Goal: Task Accomplishment & Management: Complete application form

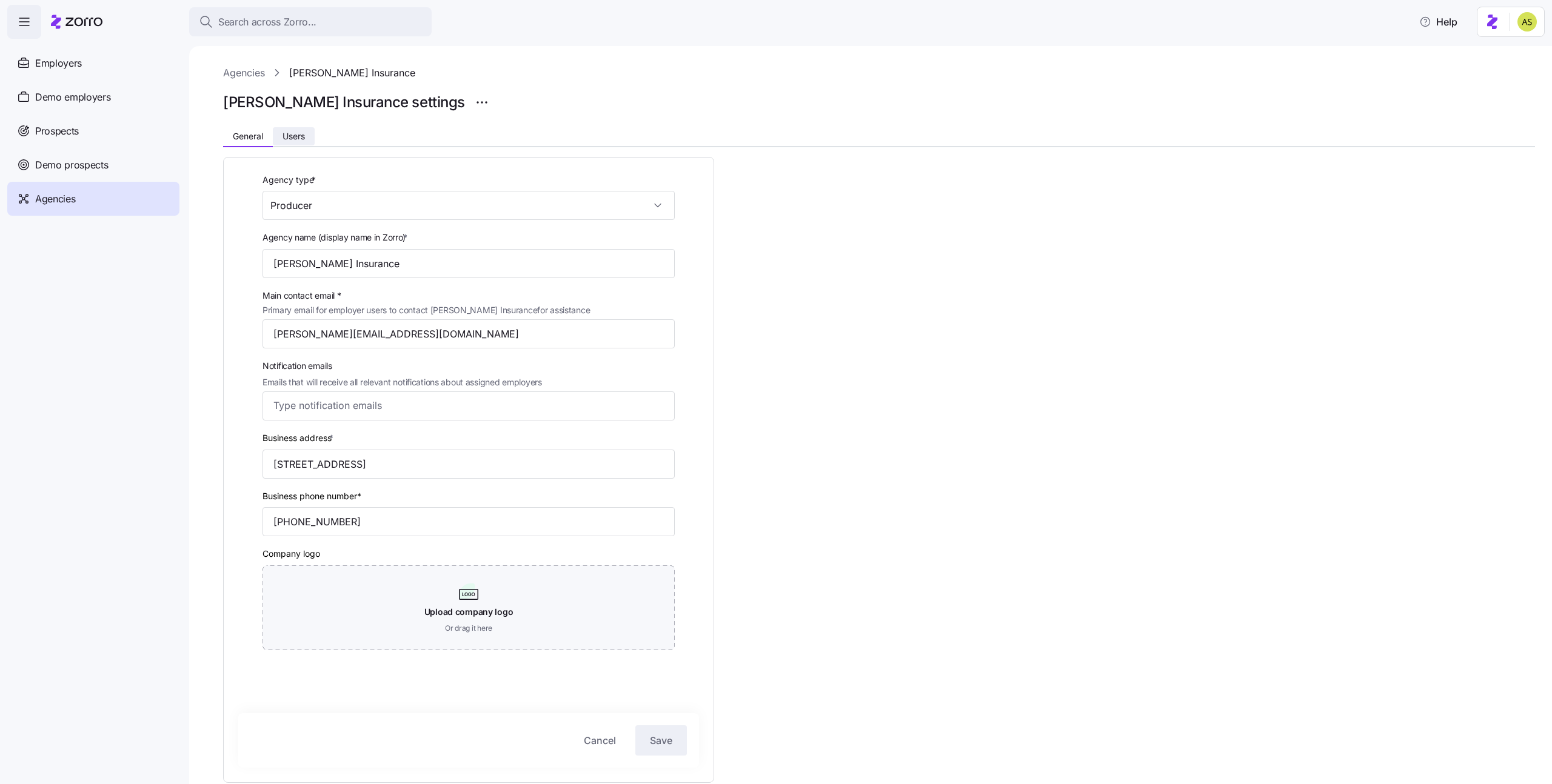
click at [305, 135] on span "Users" at bounding box center [293, 136] width 22 height 9
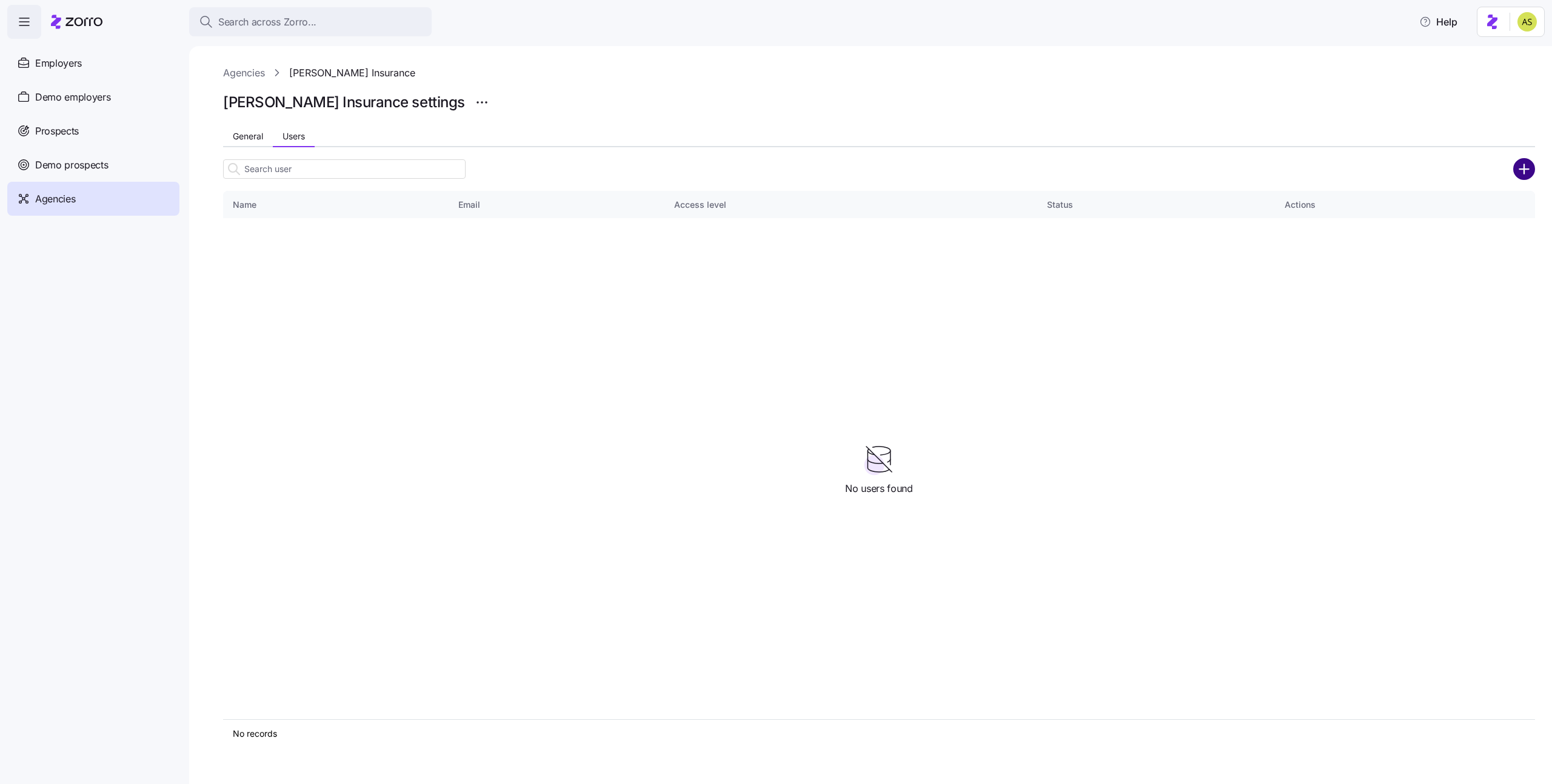
click at [1517, 172] on circle "add icon" at bounding box center [1524, 168] width 20 height 20
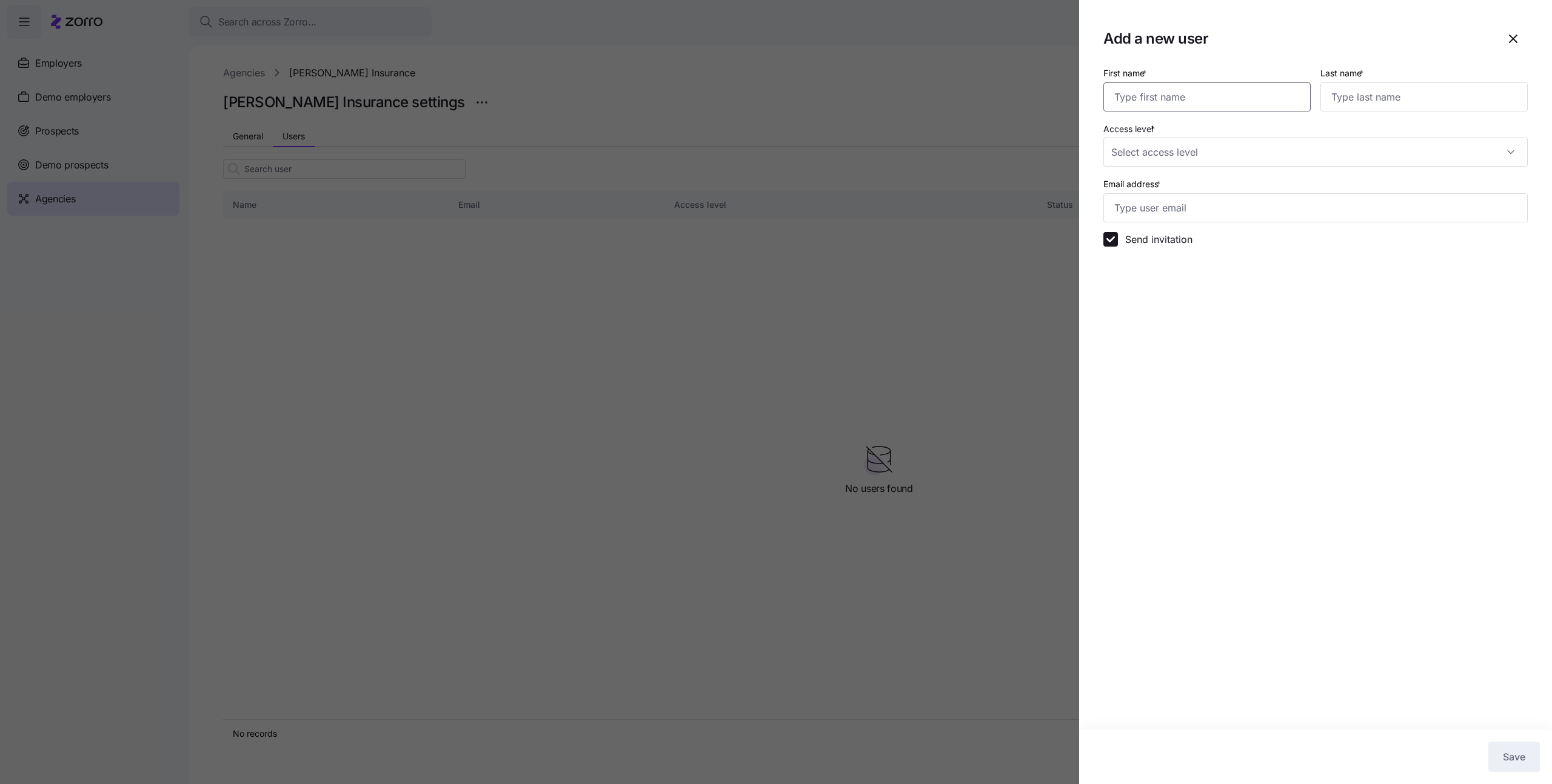
click at [1179, 96] on input "First name *" at bounding box center [1207, 97] width 208 height 29
type input "ר"
type input "Eric"
click at [1147, 210] on input "Email address *" at bounding box center [1315, 208] width 425 height 29
paste input "eric@fredhealthins.com"
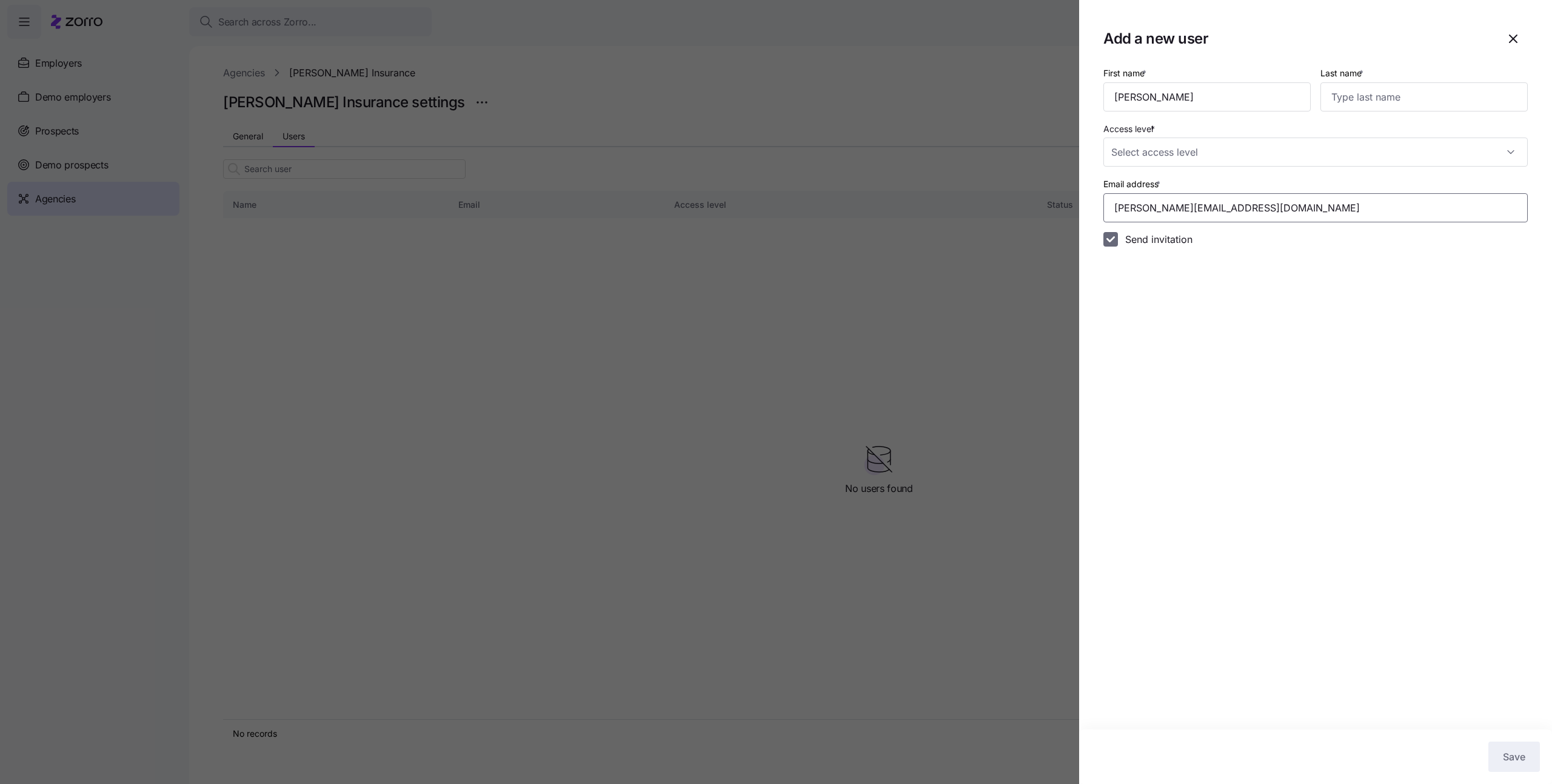
type input "eric@fredhealthins.com"
click at [1116, 243] on input "Send invitation" at bounding box center [1110, 239] width 15 height 15
checkbox input "false"
click at [1358, 85] on input "Last name *" at bounding box center [1424, 97] width 208 height 29
type input "Fred"
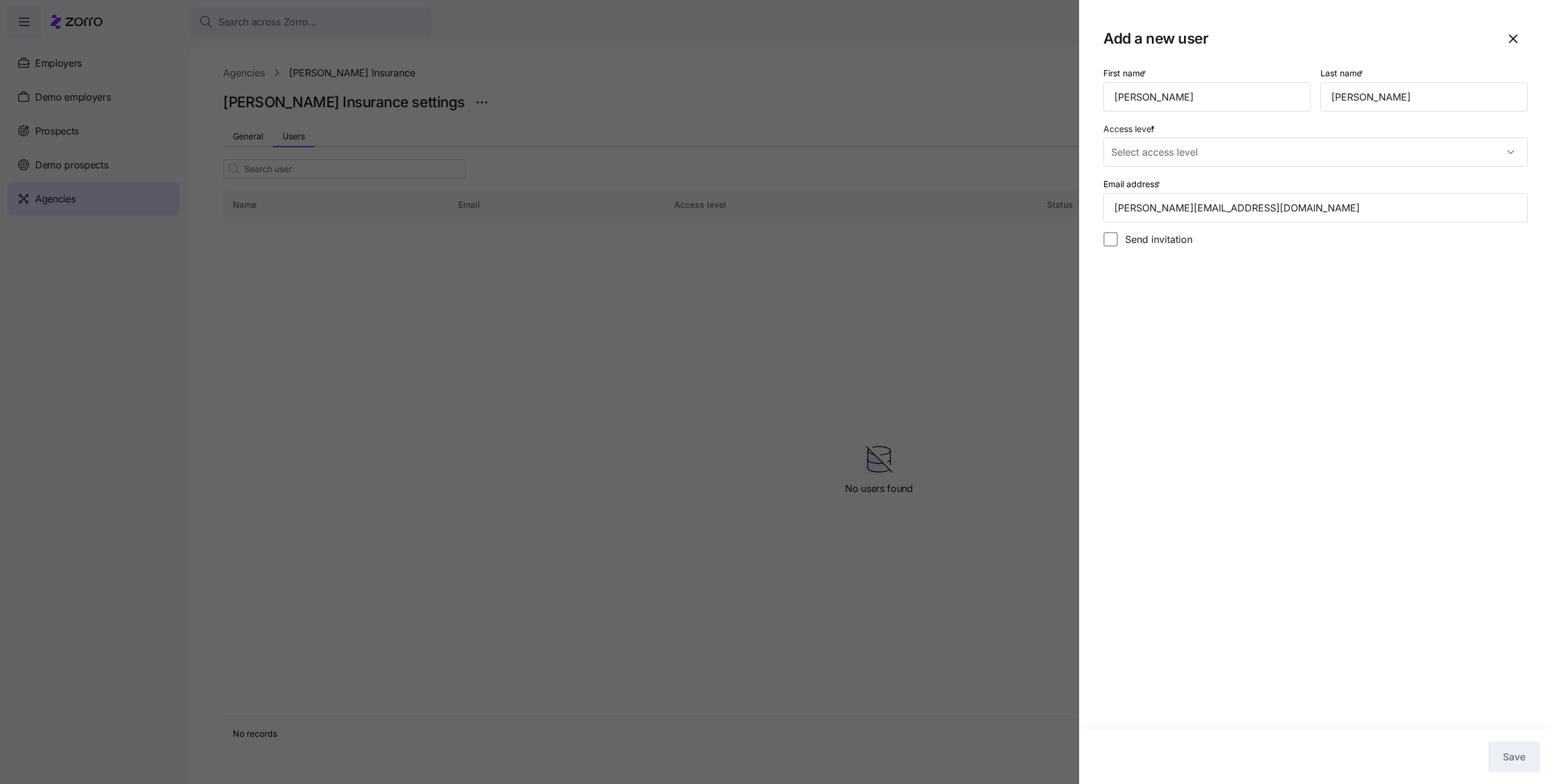
click at [1338, 280] on section "Add a new user First name * Eric Last name * Fred Access level * Email address …" at bounding box center [1315, 392] width 473 height 784
click at [1237, 148] on input "Access level *" at bounding box center [1315, 152] width 425 height 29
click at [1205, 199] on span "Can view employer accounts and manage employee aspects" at bounding box center [1234, 204] width 232 height 14
type input "Standard"
click at [1440, 528] on section "Add a new user First name * Eric Last name * Fred Access level * Standard Email…" at bounding box center [1315, 392] width 473 height 784
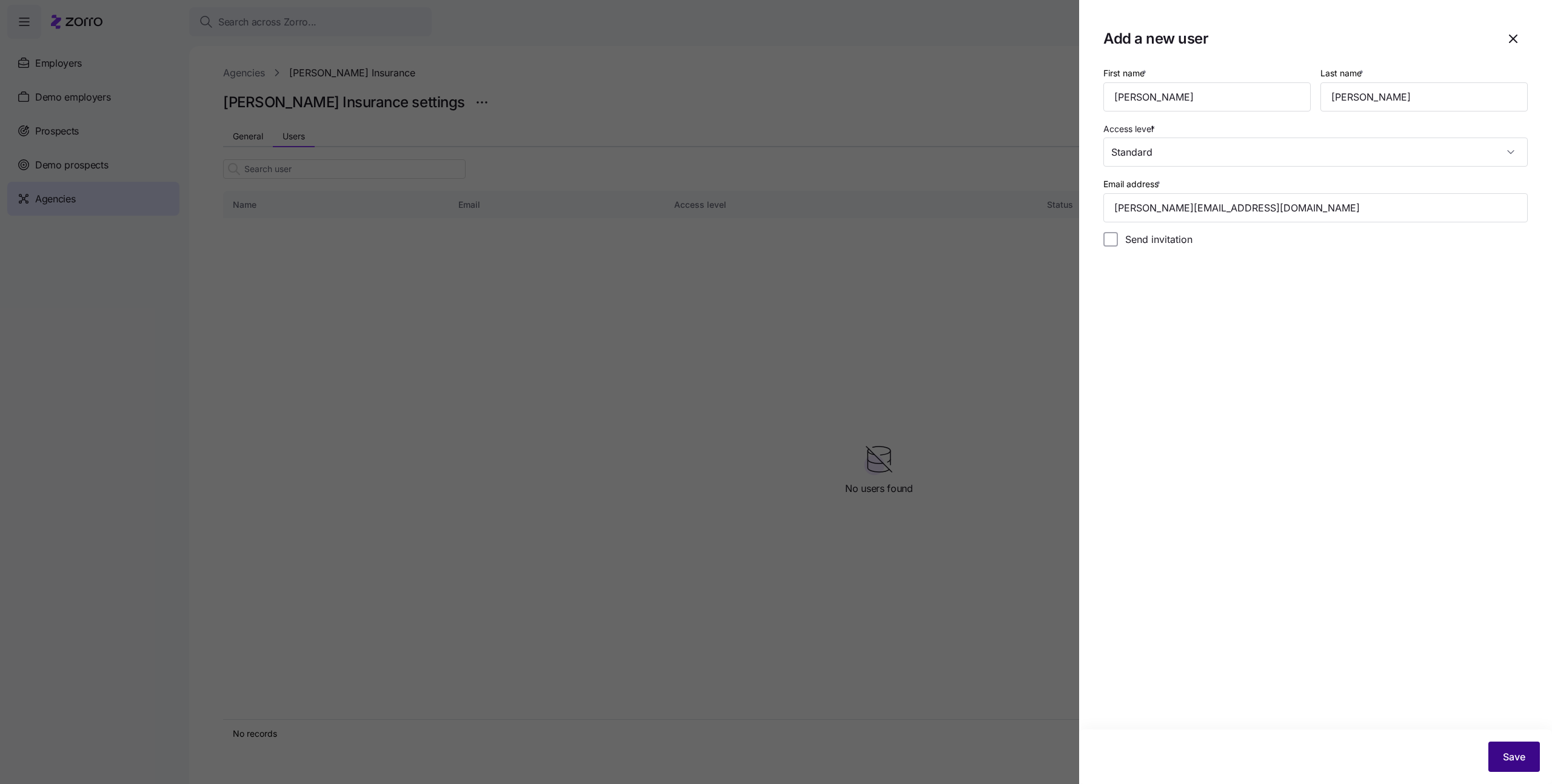
click at [1519, 763] on span "Save" at bounding box center [1514, 757] width 22 height 15
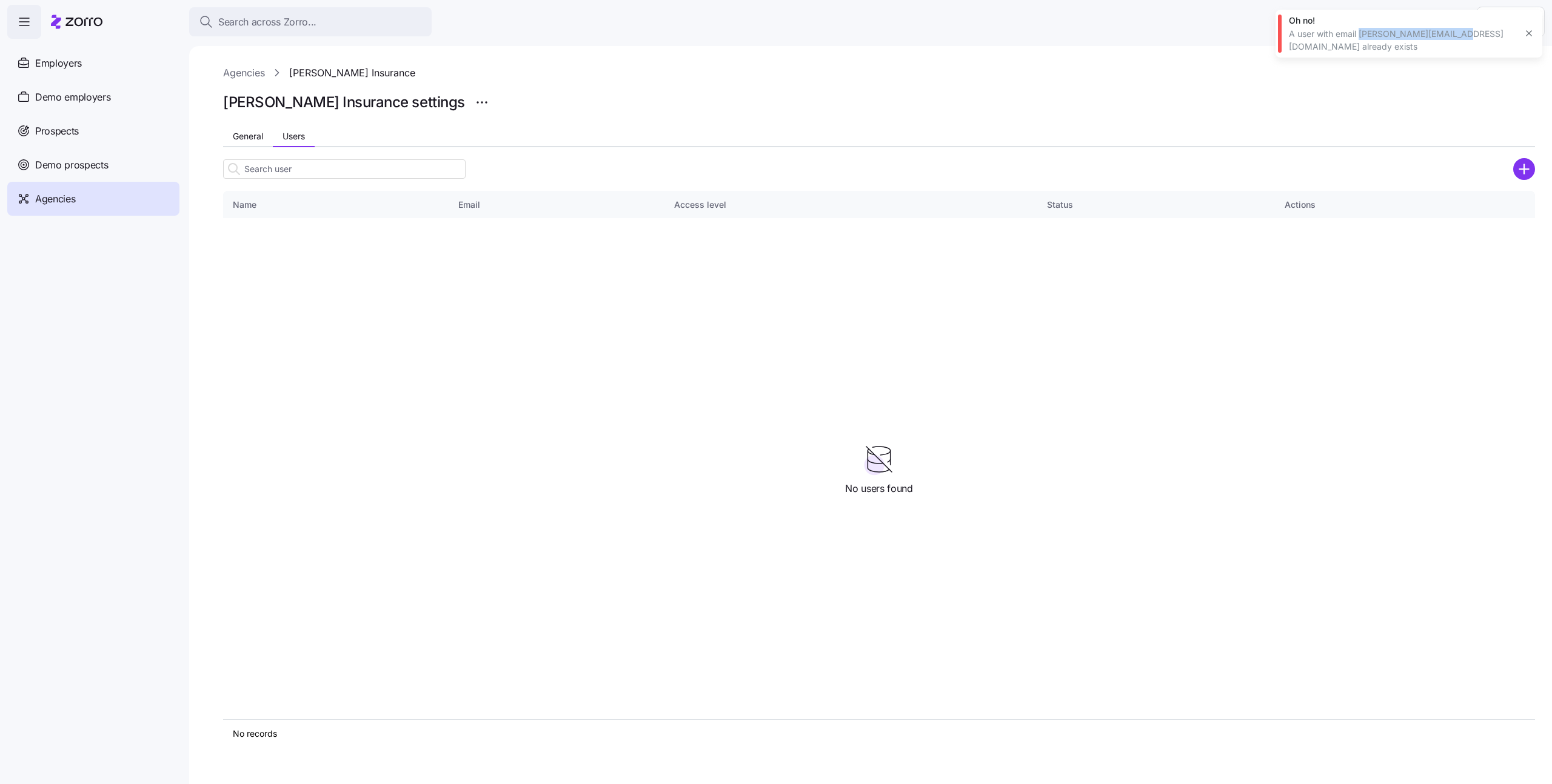
drag, startPoint x: 1361, startPoint y: 32, endPoint x: 1454, endPoint y: 32, distance: 93.0
click at [1454, 32] on div "A user with email eric@fredhealthins.com already exists" at bounding box center [1402, 40] width 226 height 25
copy div "eric@fredhealthins.com"
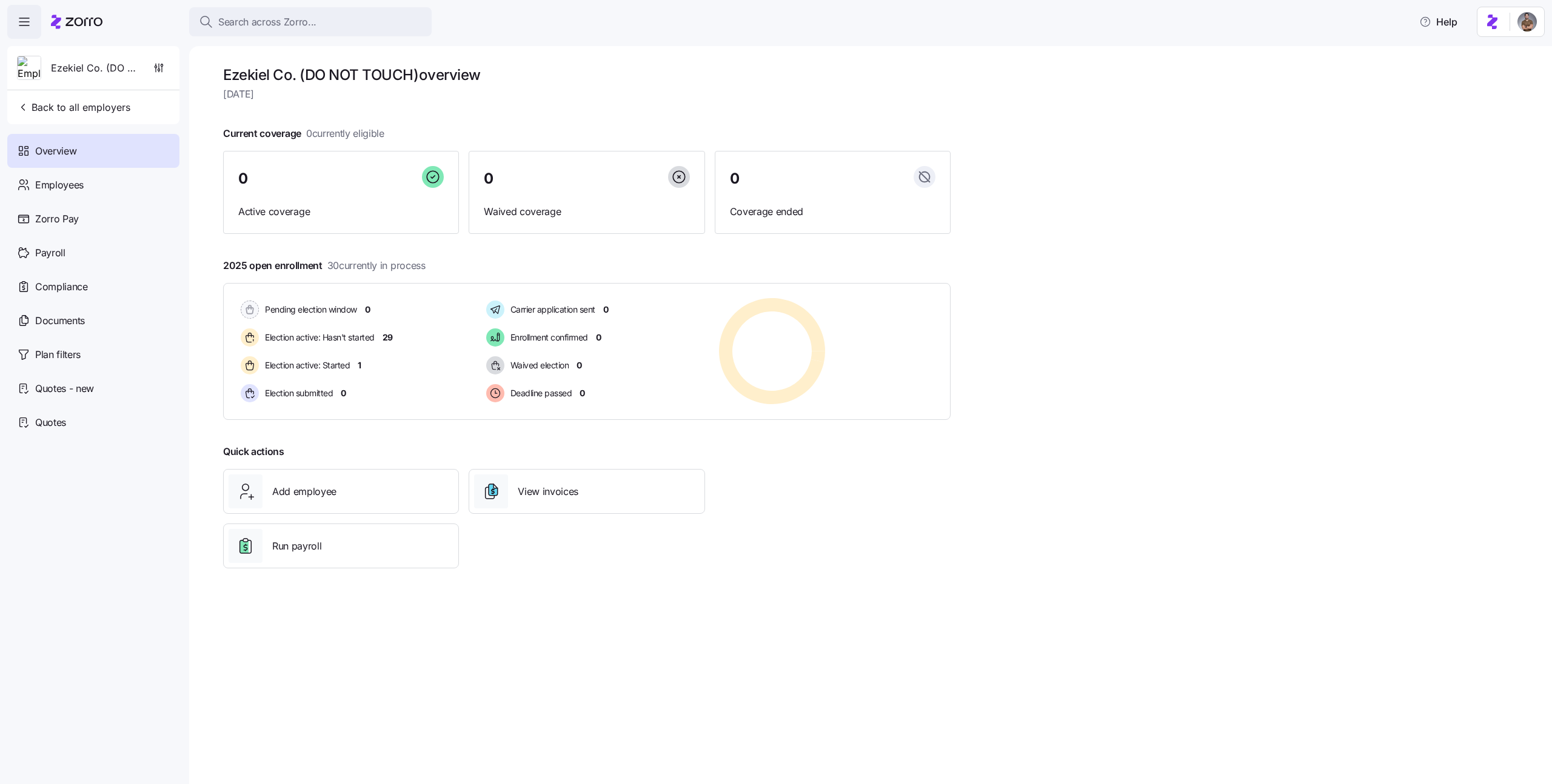
click at [76, 12] on div at bounding box center [76, 22] width 51 height 34
